Goal: Information Seeking & Learning: Learn about a topic

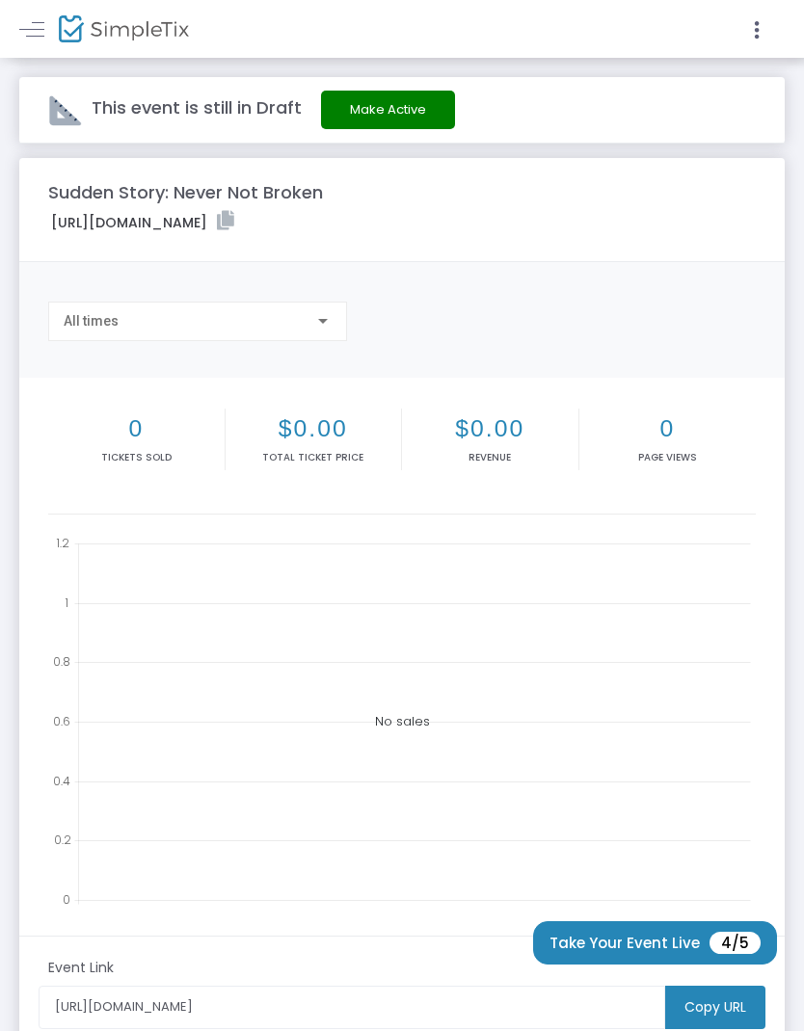
click at [30, 26] on link at bounding box center [31, 28] width 25 height 25
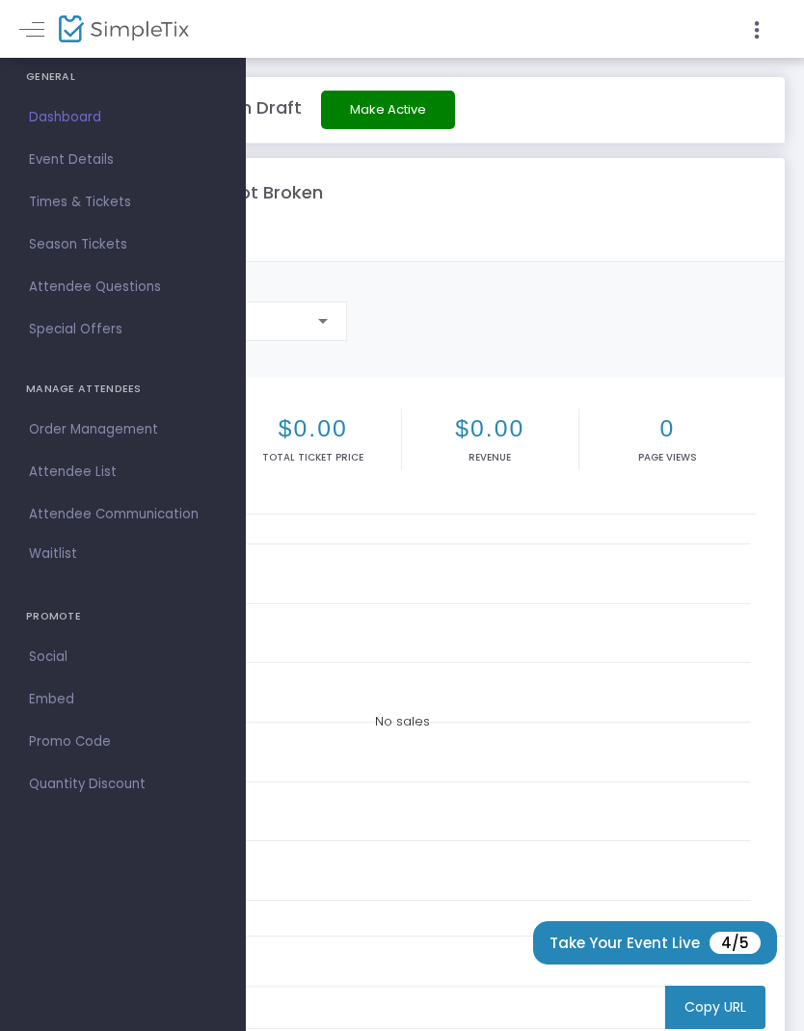
click at [52, 165] on span "Event Details" at bounding box center [123, 159] width 188 height 25
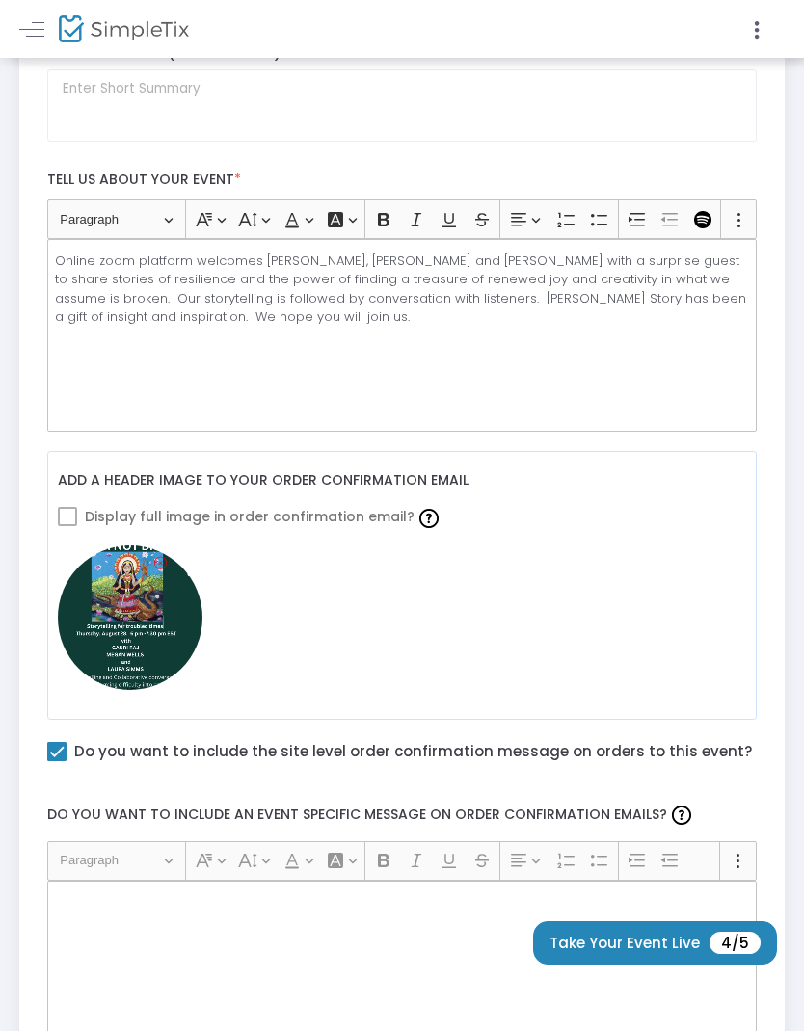
scroll to position [432, 0]
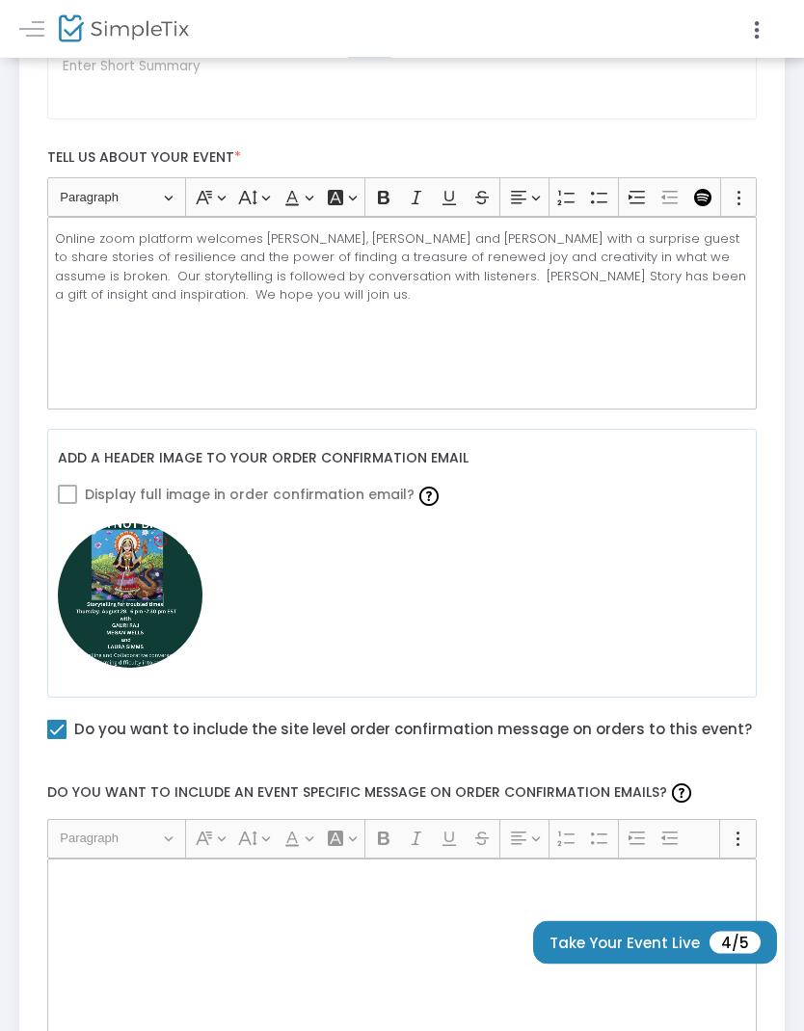
click at [141, 610] on img at bounding box center [130, 596] width 145 height 145
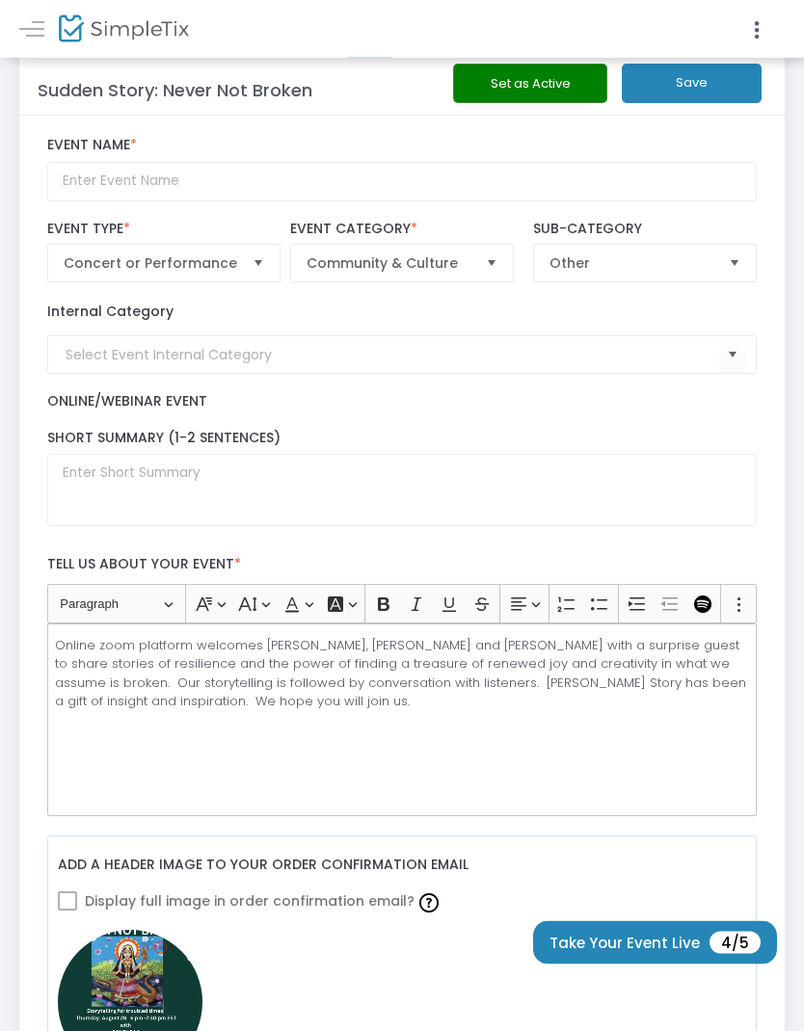
scroll to position [0, 0]
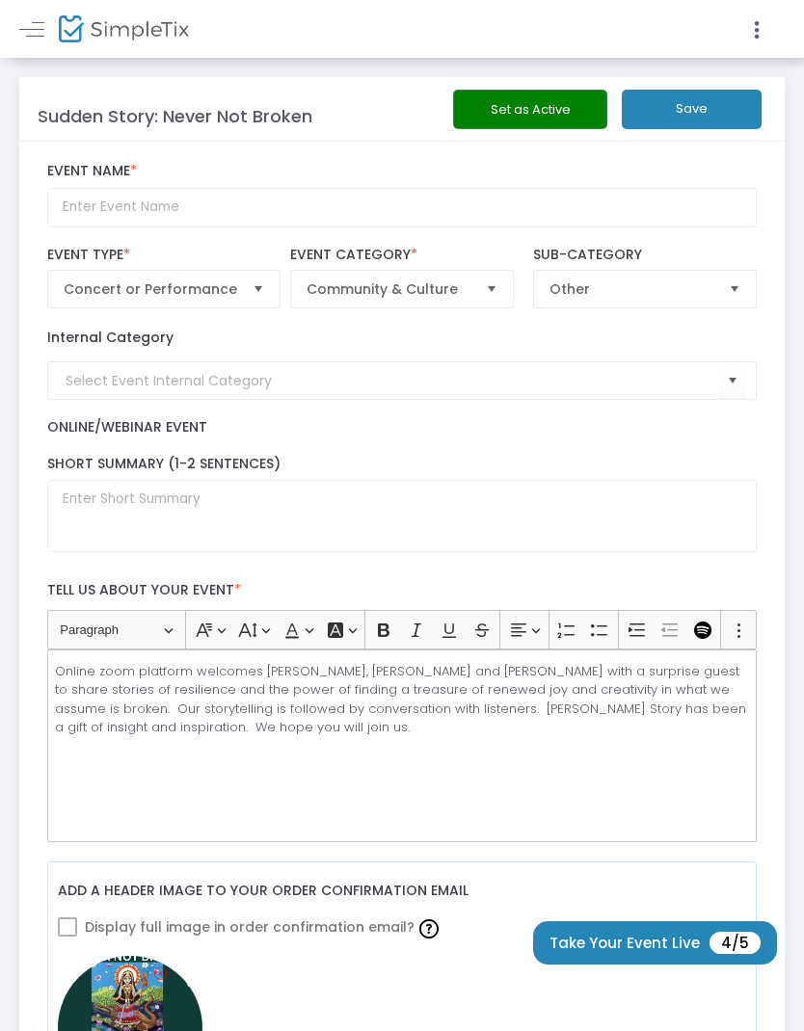
click at [27, 26] on link at bounding box center [31, 28] width 25 height 25
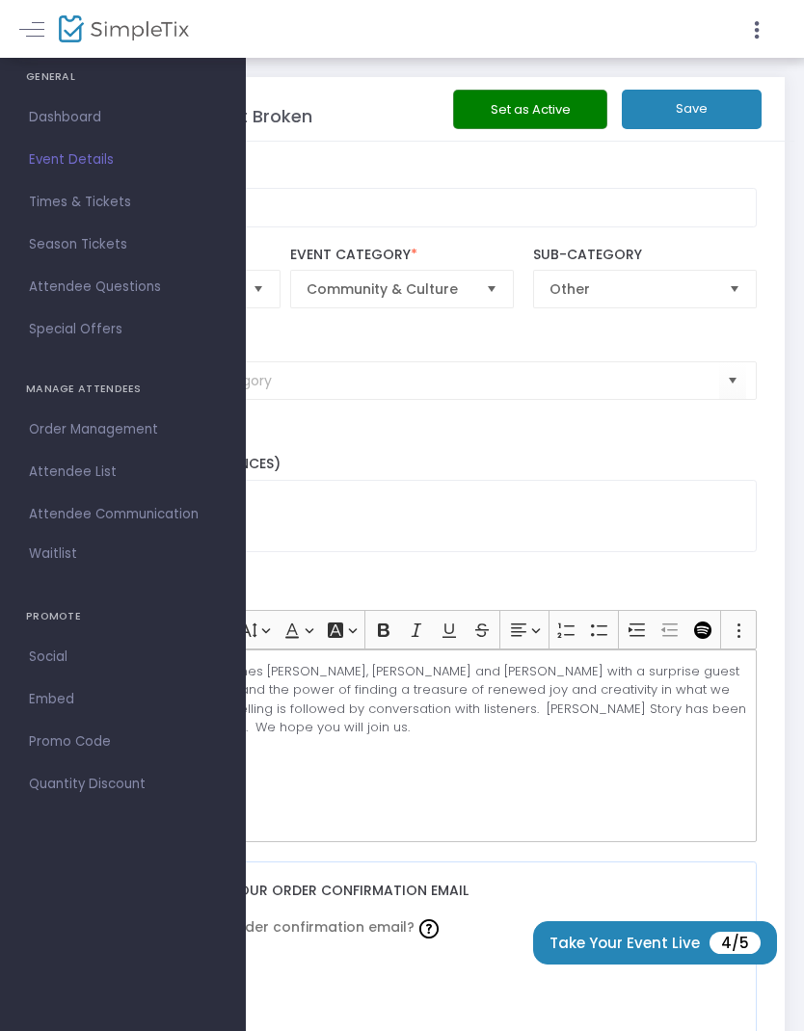
click at [75, 132] on link "Dashboard" at bounding box center [123, 117] width 246 height 42
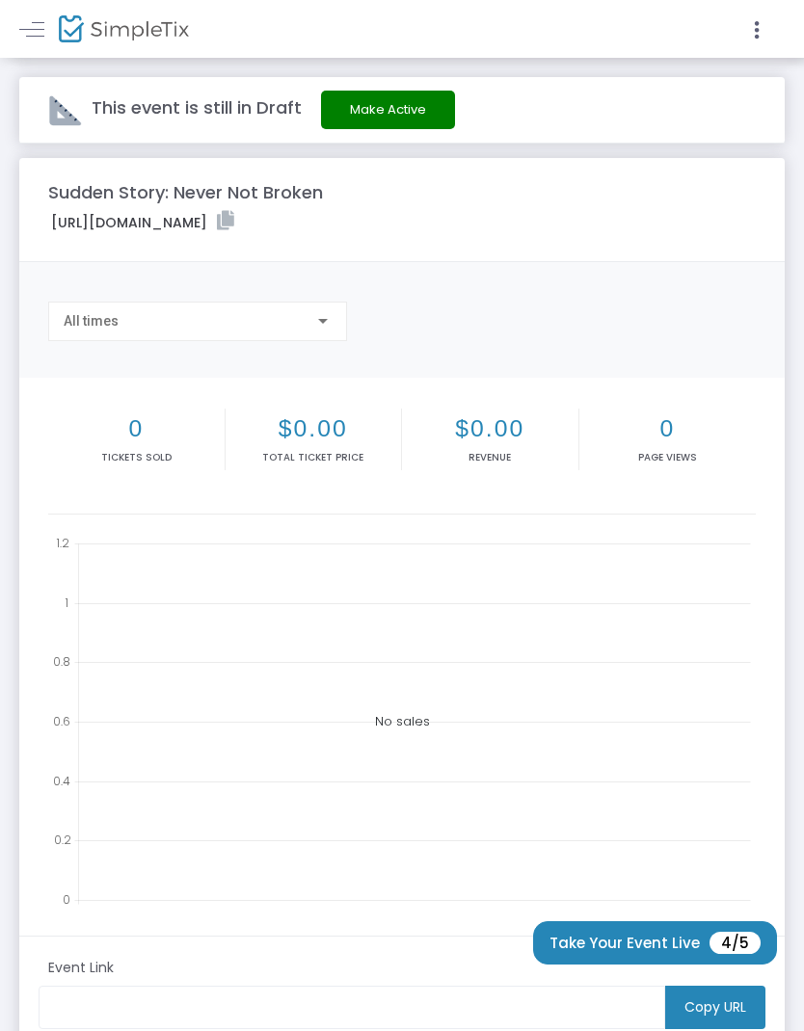
click at [762, 8] on div at bounding box center [591, 29] width 378 height 58
click at [751, 34] on icon at bounding box center [756, 30] width 17 height 24
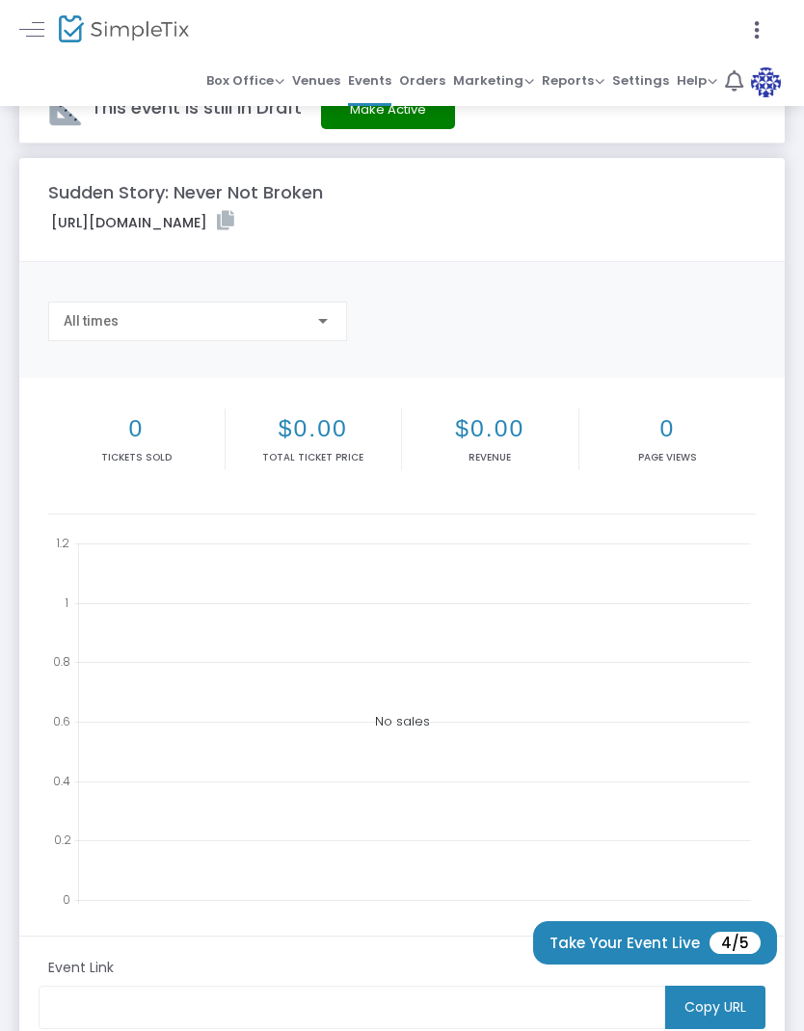
click at [643, 74] on span "Settings" at bounding box center [640, 81] width 57 height 28
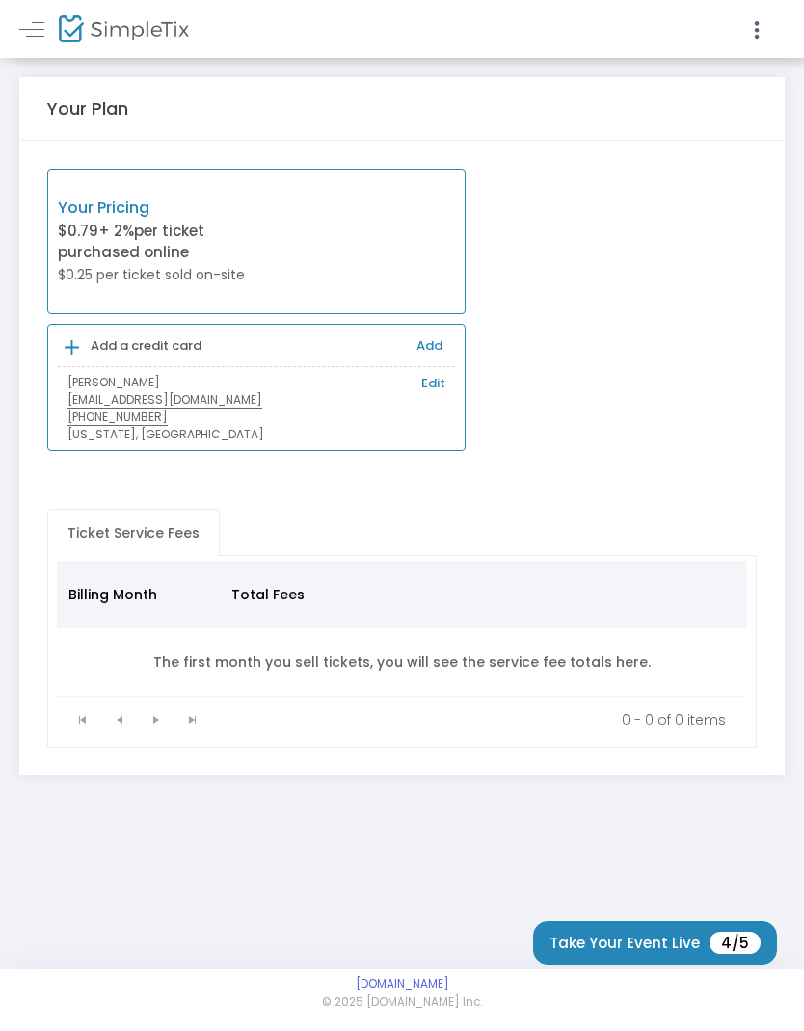
click at [28, 41] on div at bounding box center [402, 515] width 804 height 1031
click at [26, 33] on link at bounding box center [31, 28] width 25 height 25
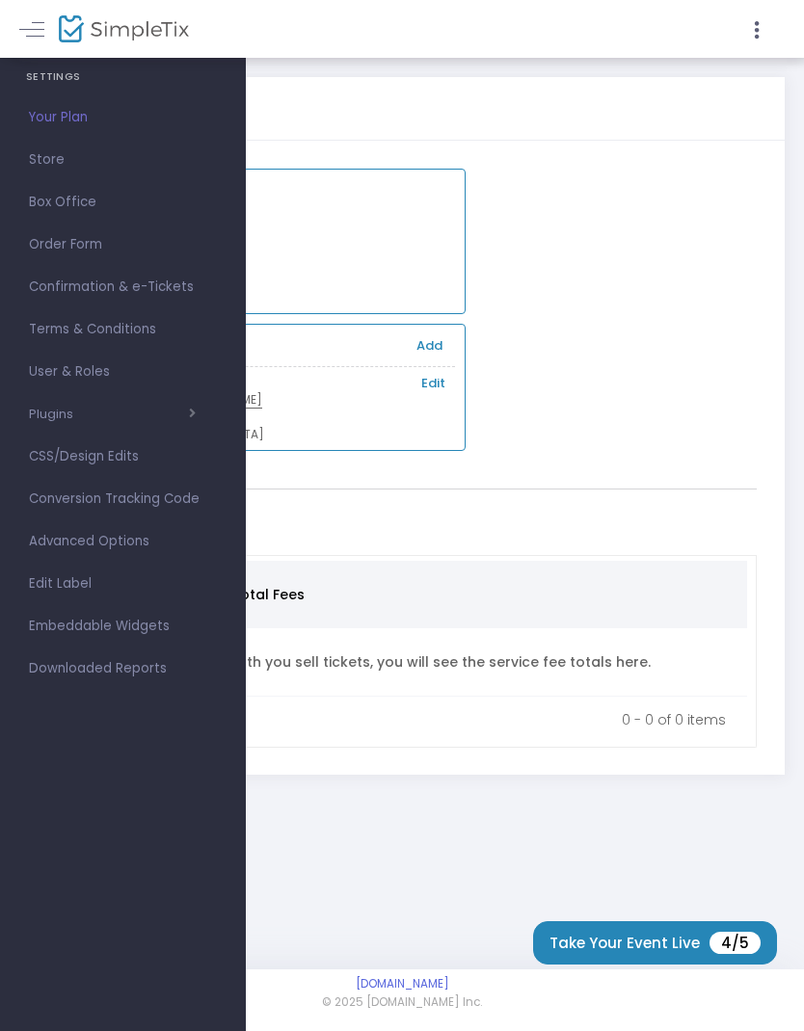
click at [660, 229] on div "Your Pricing $0.79 + 2% per ticket purchased online $0.25 per ticket sold on-si…" at bounding box center [402, 310] width 729 height 283
click at [759, 35] on icon at bounding box center [756, 30] width 17 height 24
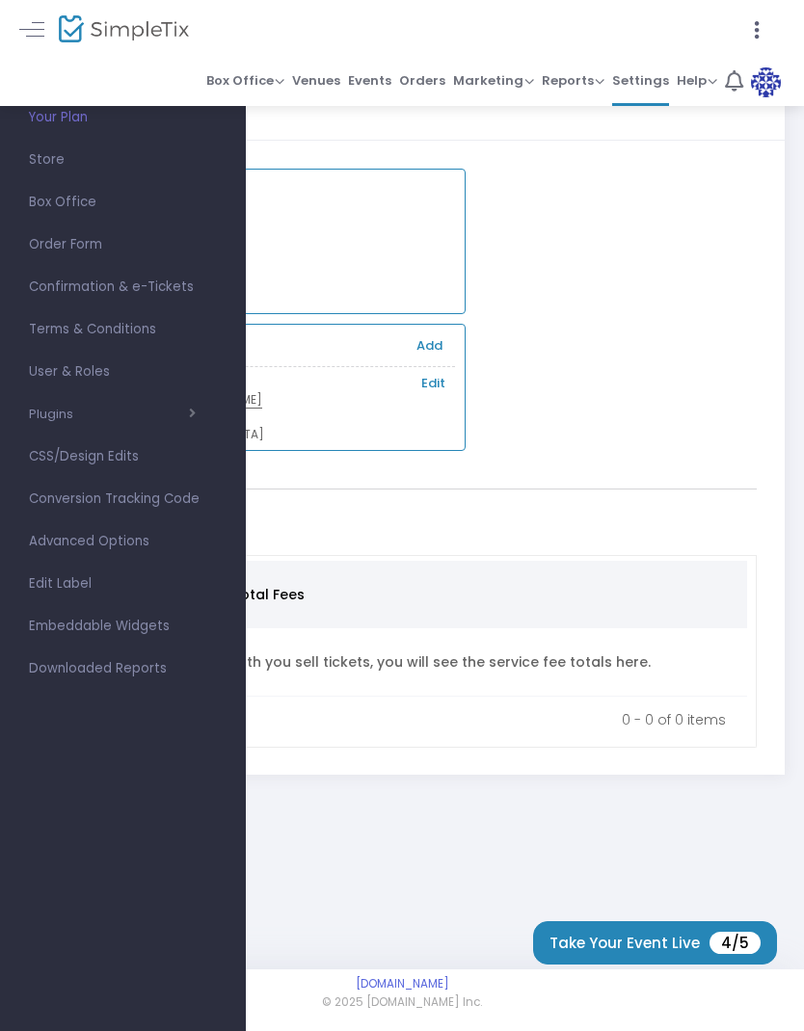
click at [706, 73] on span "Help" at bounding box center [697, 80] width 40 height 18
click at [725, 254] on div at bounding box center [402, 515] width 804 height 1031
click at [700, 74] on span "Help" at bounding box center [697, 80] width 40 height 18
click at [653, 98] on li "View Docs" at bounding box center [647, 112] width 142 height 38
